Goal: Navigation & Orientation: Find specific page/section

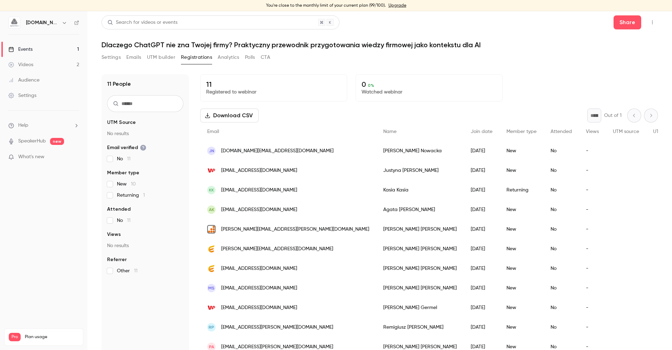
click at [492, 4] on div "You're close to the monthly limit of your current plan (99/100). Upgrade" at bounding box center [336, 5] width 672 height 11
click at [45, 341] on div "Videos 2 / 90 Monthly registrants 99 / 100" at bounding box center [44, 353] width 70 height 25
click at [30, 334] on span "Plan usage" at bounding box center [52, 337] width 54 height 6
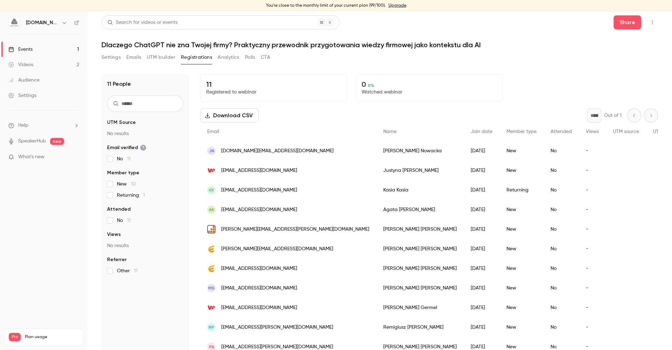
click at [29, 93] on div "Settings" at bounding box center [22, 95] width 28 height 7
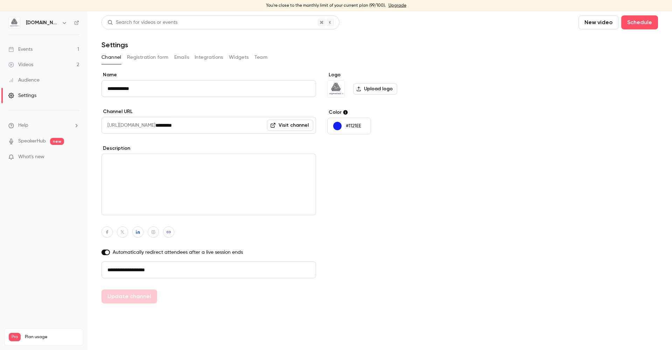
click at [30, 79] on div "Audience" at bounding box center [23, 80] width 31 height 7
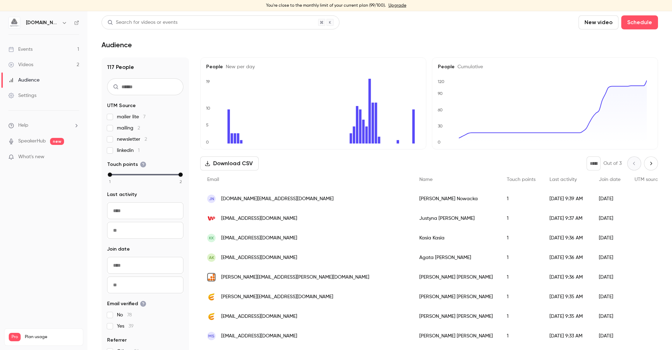
click at [64, 22] on icon "button" at bounding box center [65, 23] width 6 height 6
click at [49, 78] on div "Billing" at bounding box center [60, 75] width 68 height 7
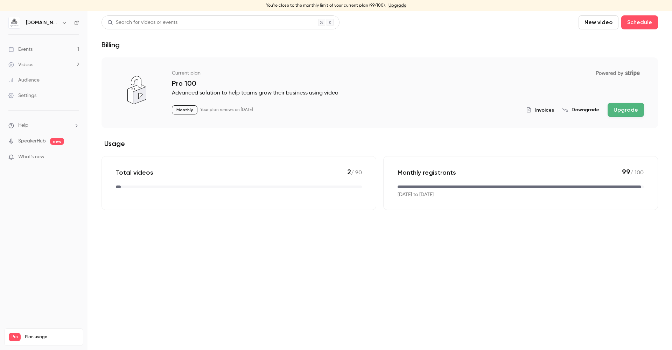
click at [450, 200] on div "Monthly registrants 99 / 100 [DATE] to [DATE]" at bounding box center [520, 183] width 275 height 54
click at [33, 61] on div "Videos" at bounding box center [20, 64] width 25 height 7
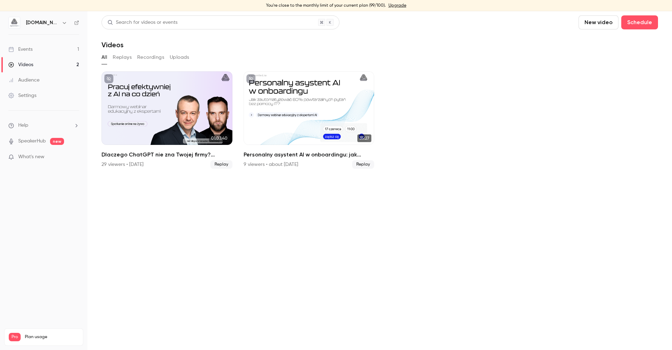
click at [48, 63] on link "Videos 2" at bounding box center [43, 64] width 87 height 15
click at [24, 47] on div "Events" at bounding box center [20, 49] width 24 height 7
